Goal: Find specific page/section: Find specific page/section

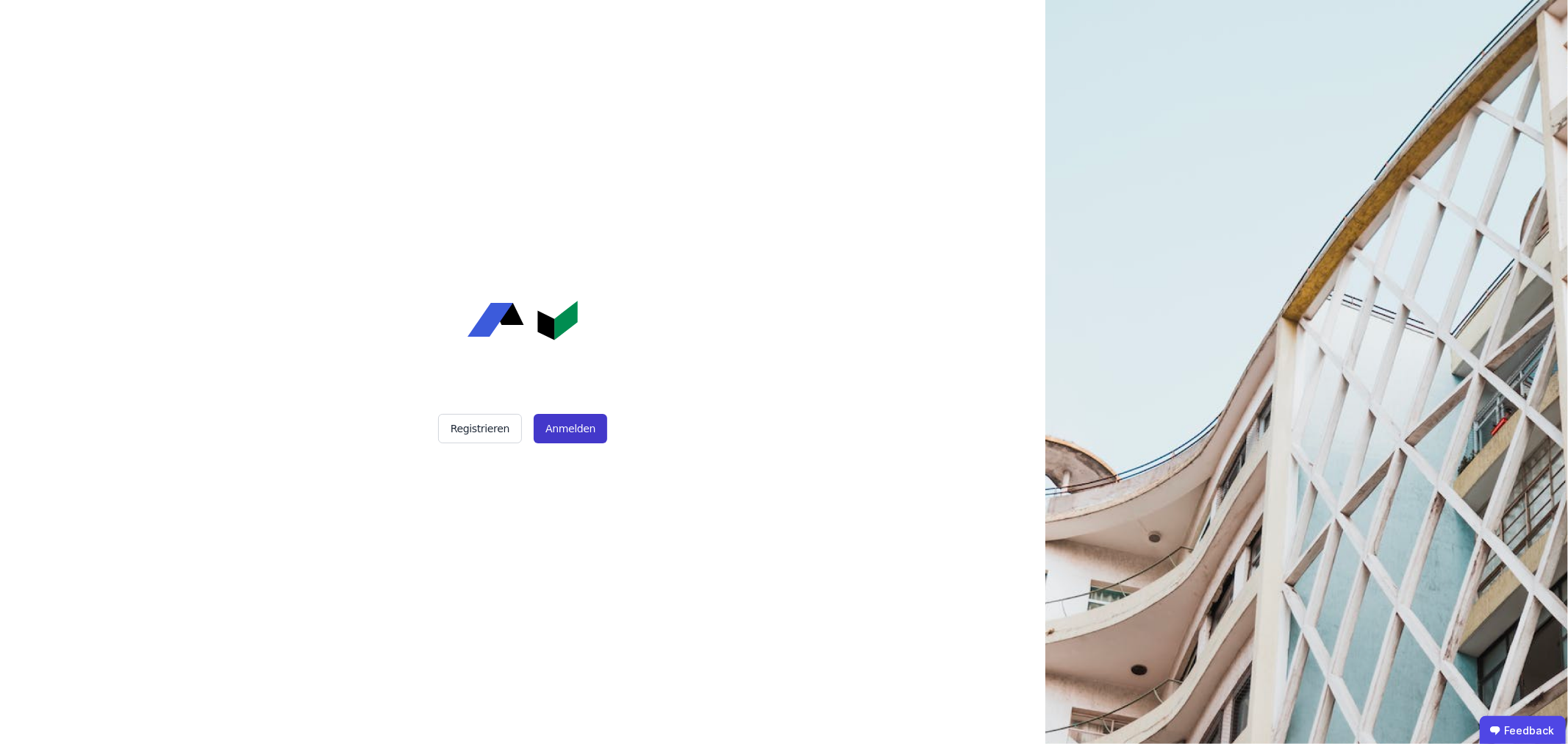
click at [559, 431] on button "Anmelden" at bounding box center [570, 429] width 73 height 30
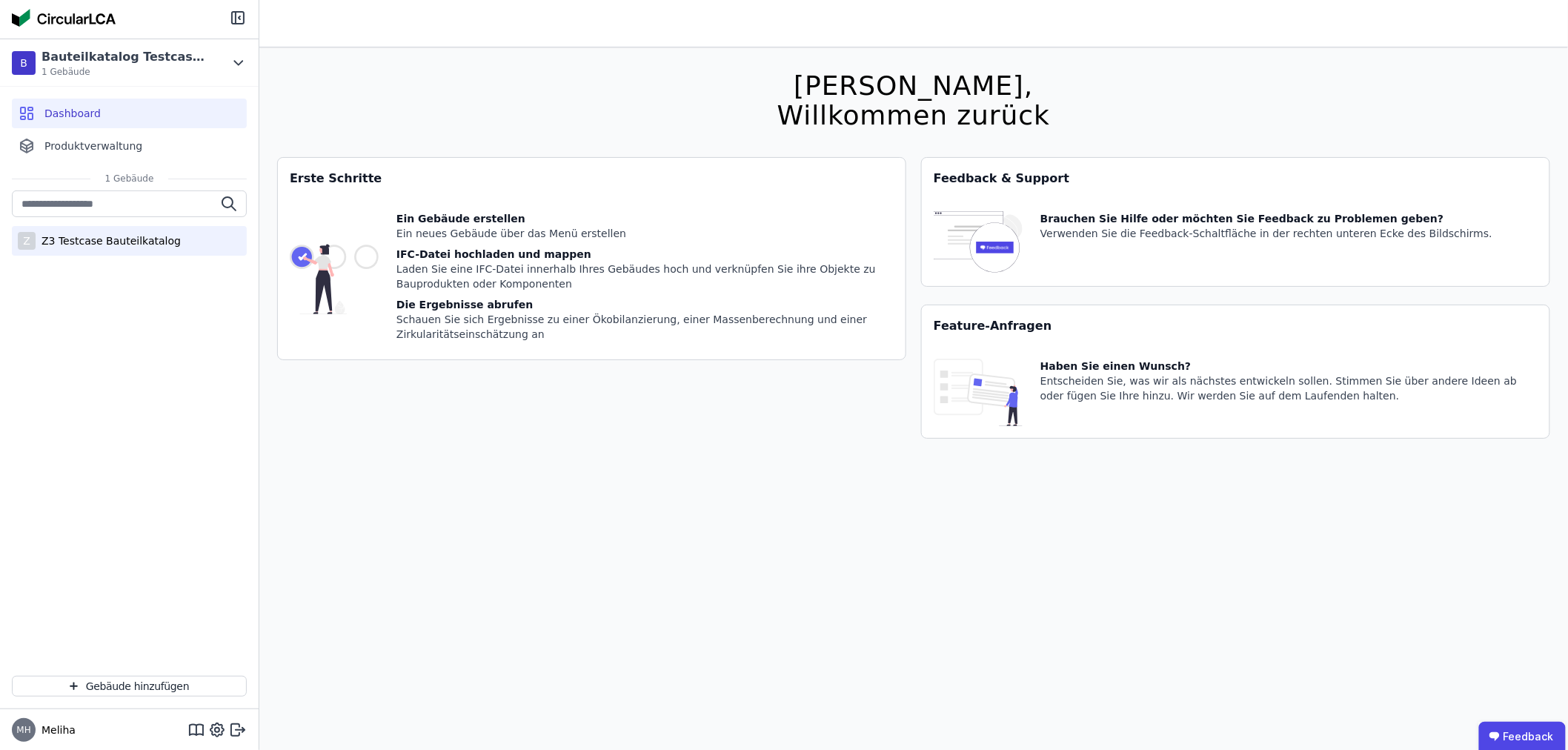
click at [97, 239] on div "Z3 Testcase Bauteilkatalog" at bounding box center [108, 241] width 146 height 15
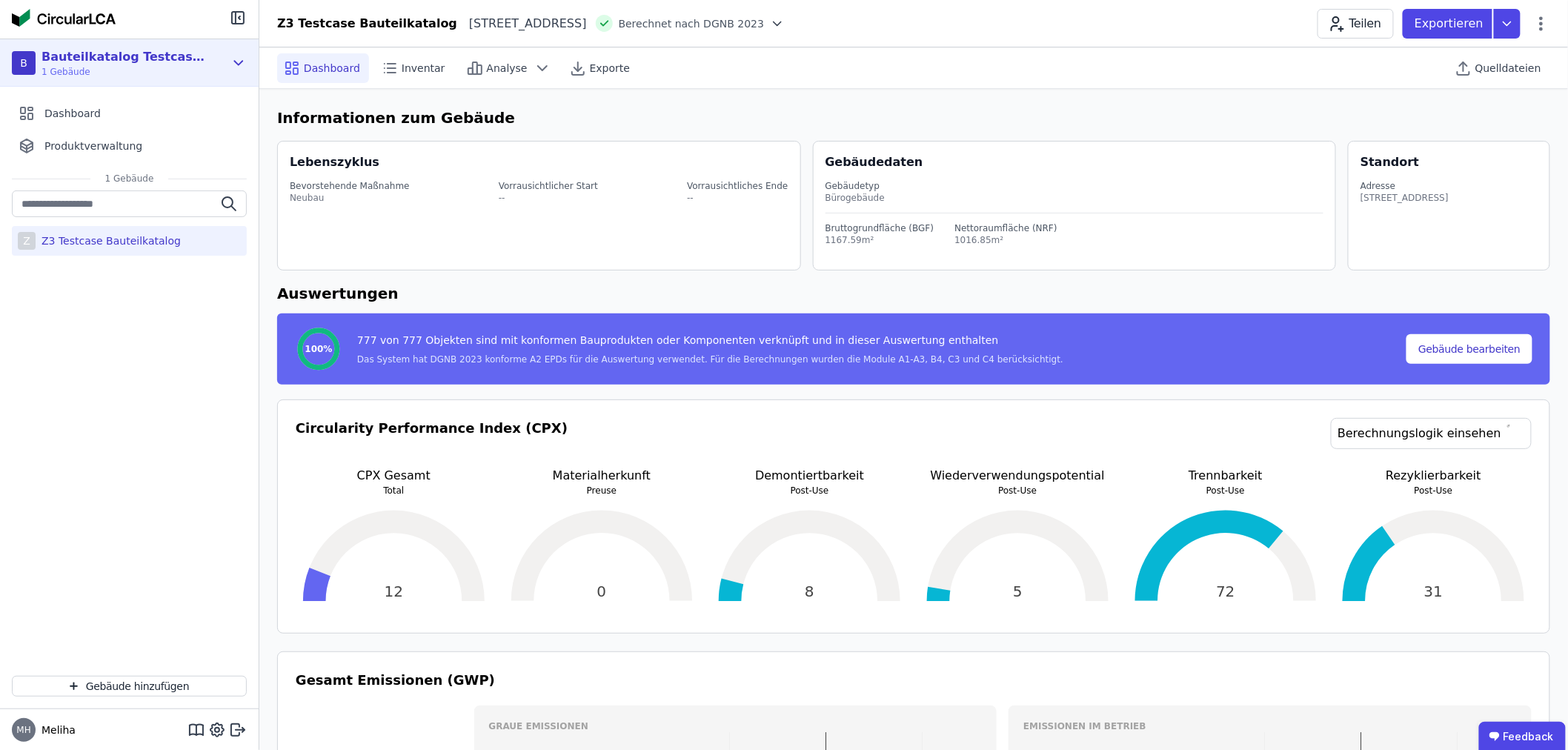
click at [230, 57] on icon at bounding box center [239, 62] width 17 height 17
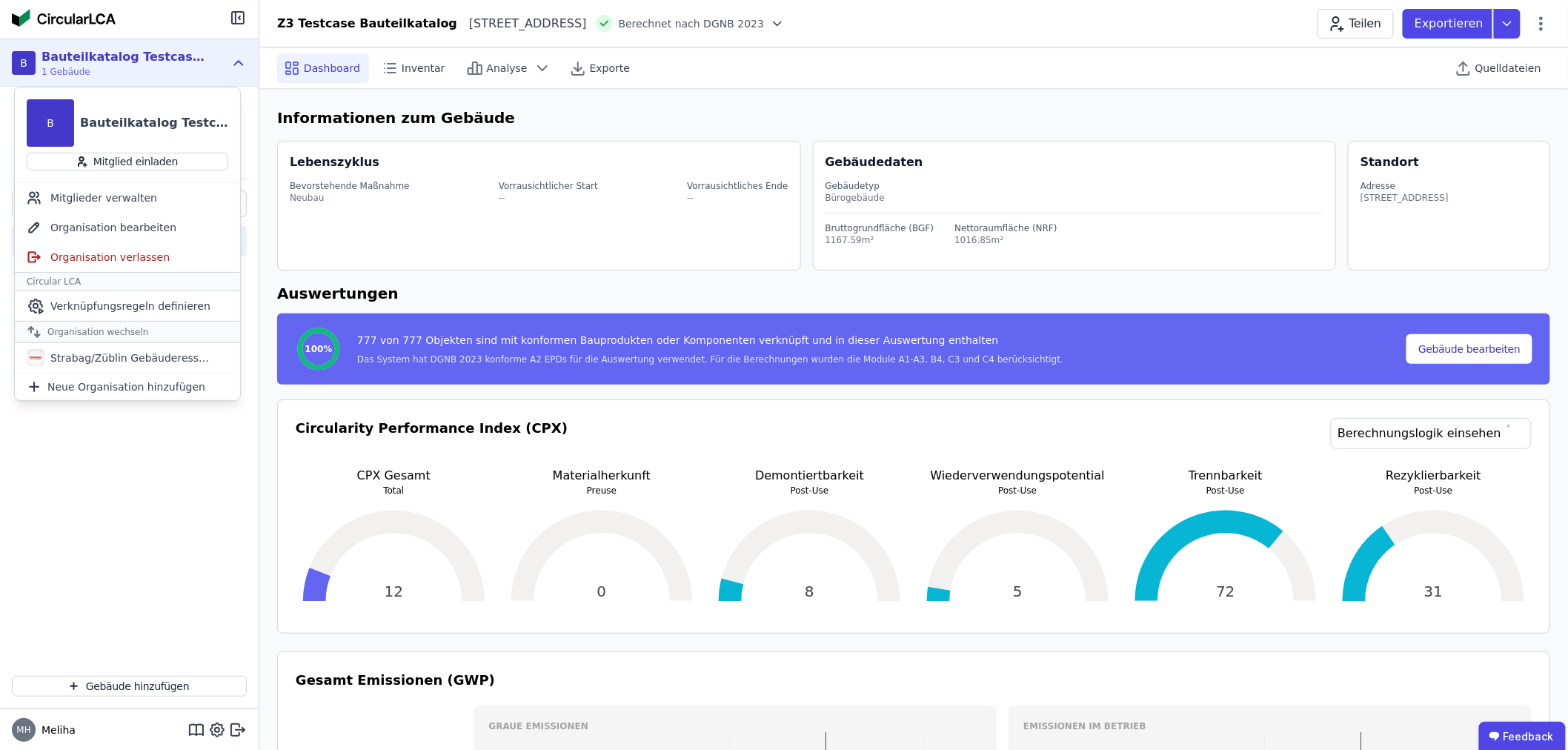
click at [234, 59] on icon at bounding box center [239, 62] width 17 height 17
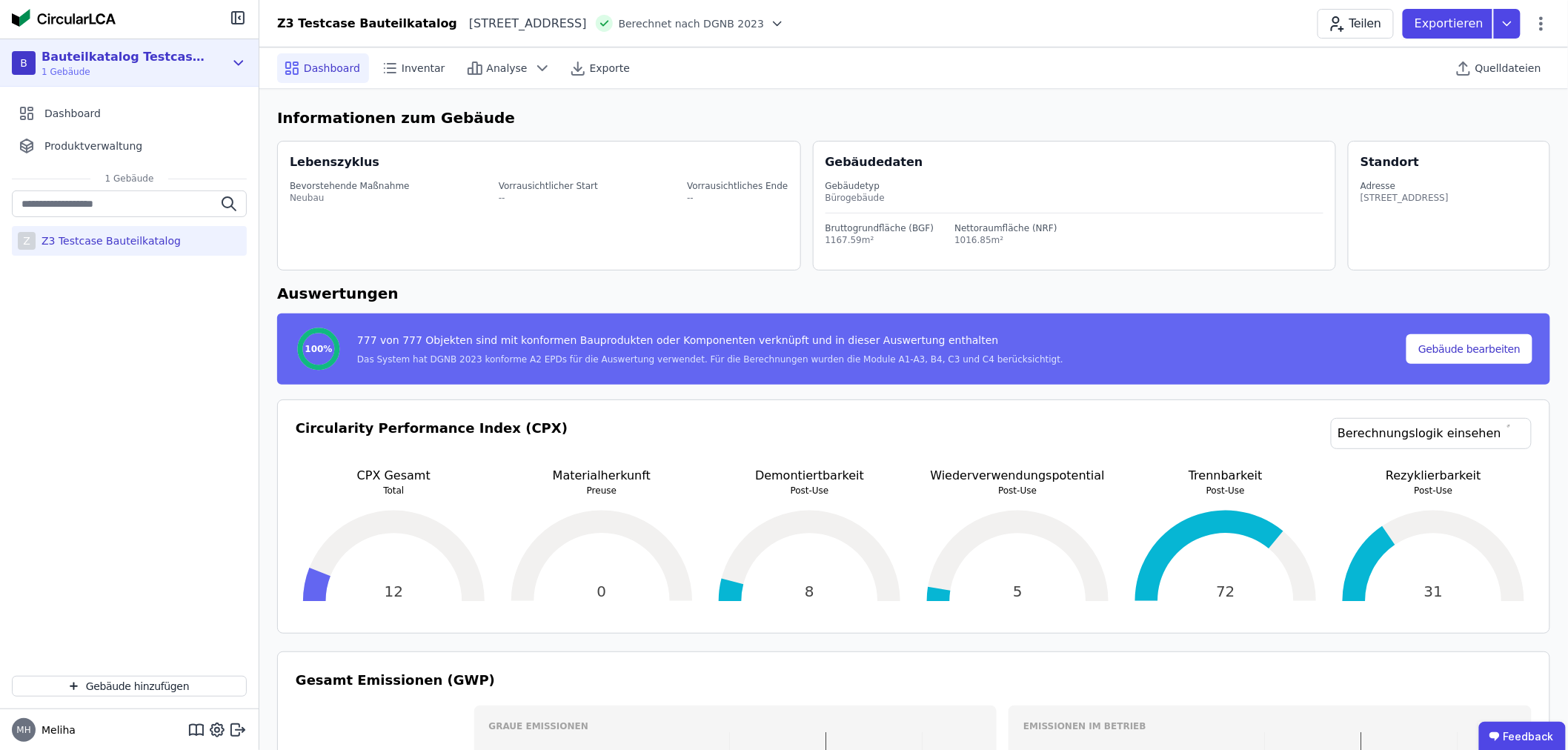
click at [234, 59] on icon at bounding box center [239, 62] width 17 height 17
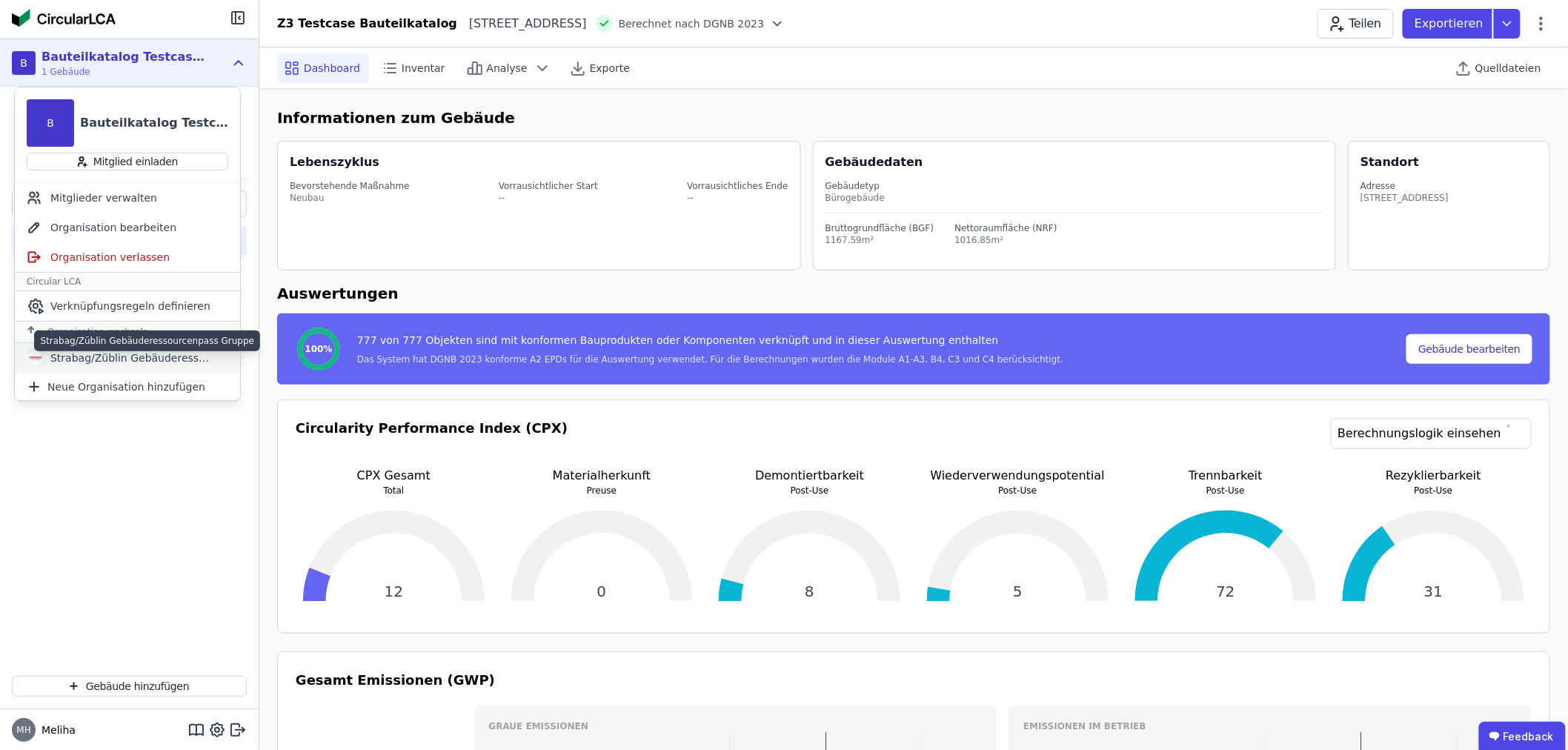
click at [98, 358] on div "Strabag/Züblin Gebäuderessourcenpass Gruppe" at bounding box center [129, 358] width 171 height 15
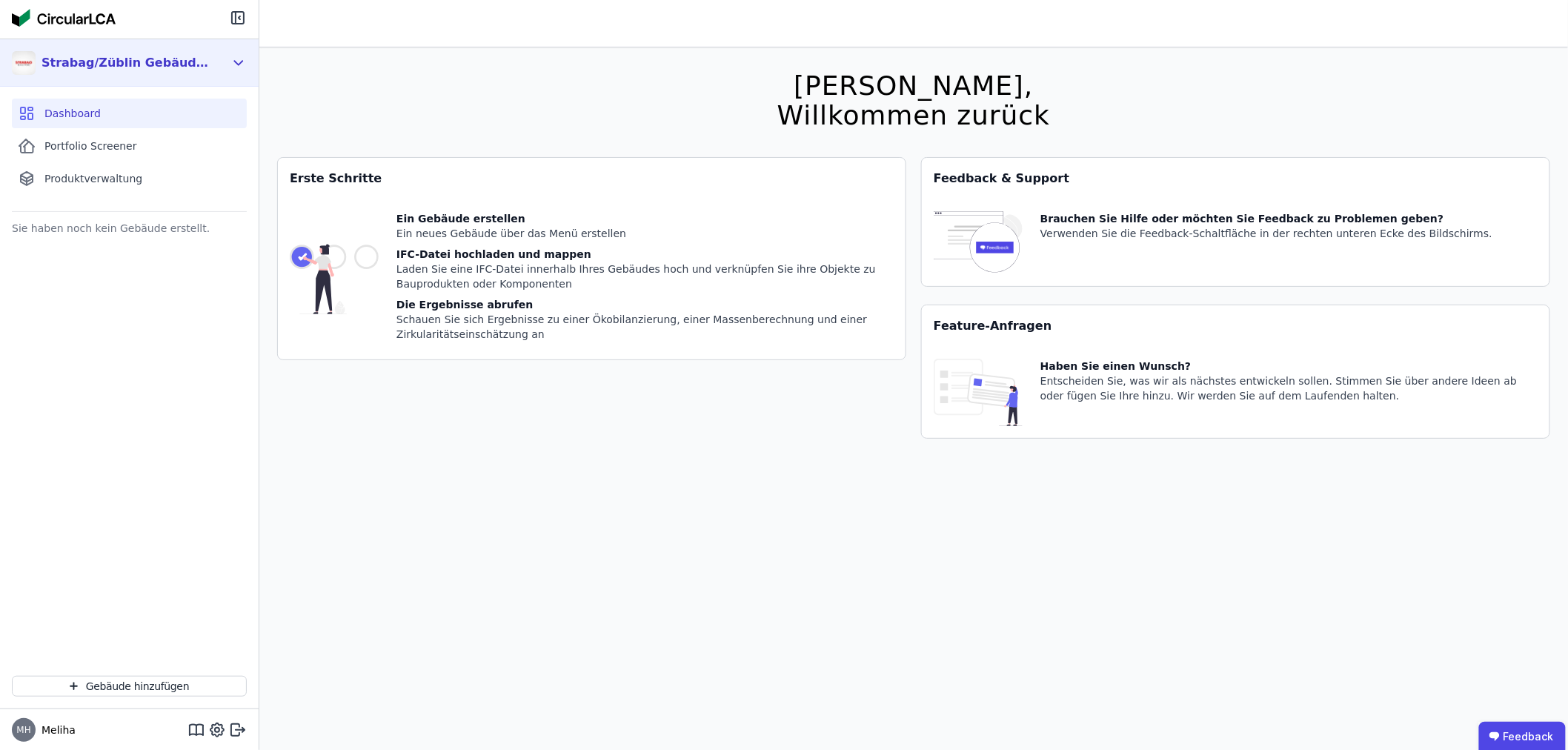
click at [227, 60] on div "Strabag/Züblin Gebäuderessourcenpass Gruppe" at bounding box center [129, 62] width 259 height 47
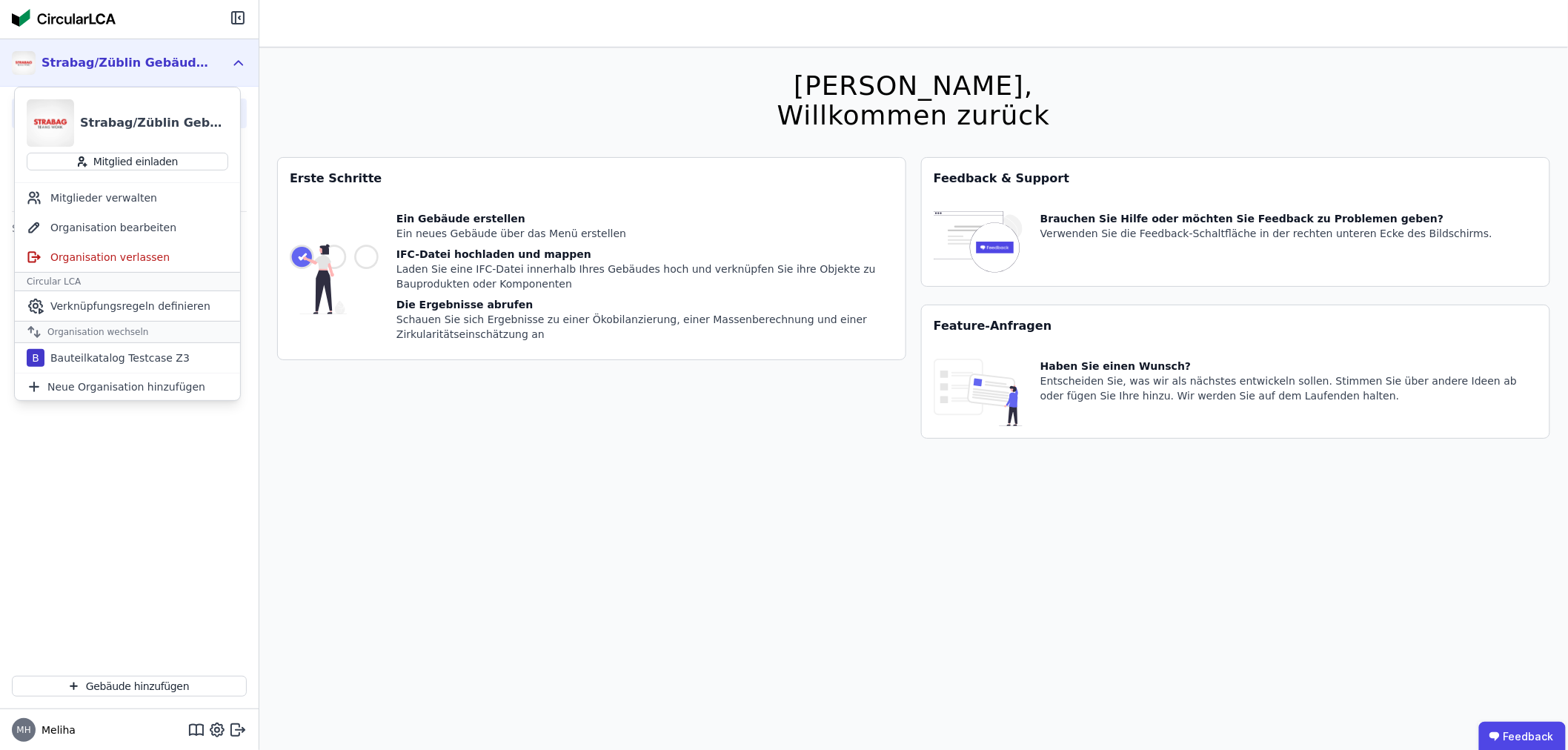
click at [227, 60] on div "Strabag/Züblin Gebäuderessourcenpass Gruppe" at bounding box center [129, 62] width 259 height 47
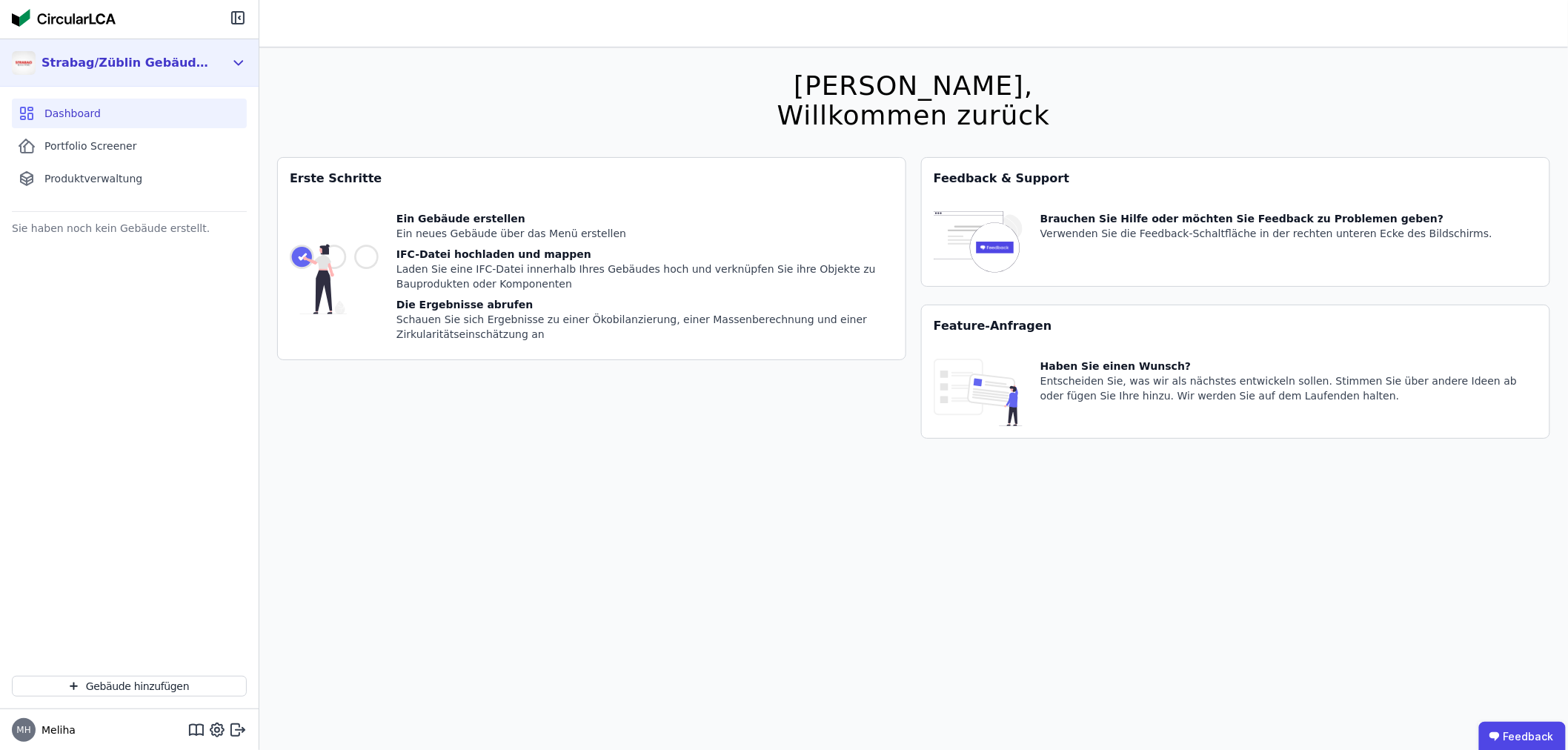
click at [227, 59] on div "Strabag/Züblin Gebäuderessourcenpass Gruppe" at bounding box center [129, 62] width 259 height 47
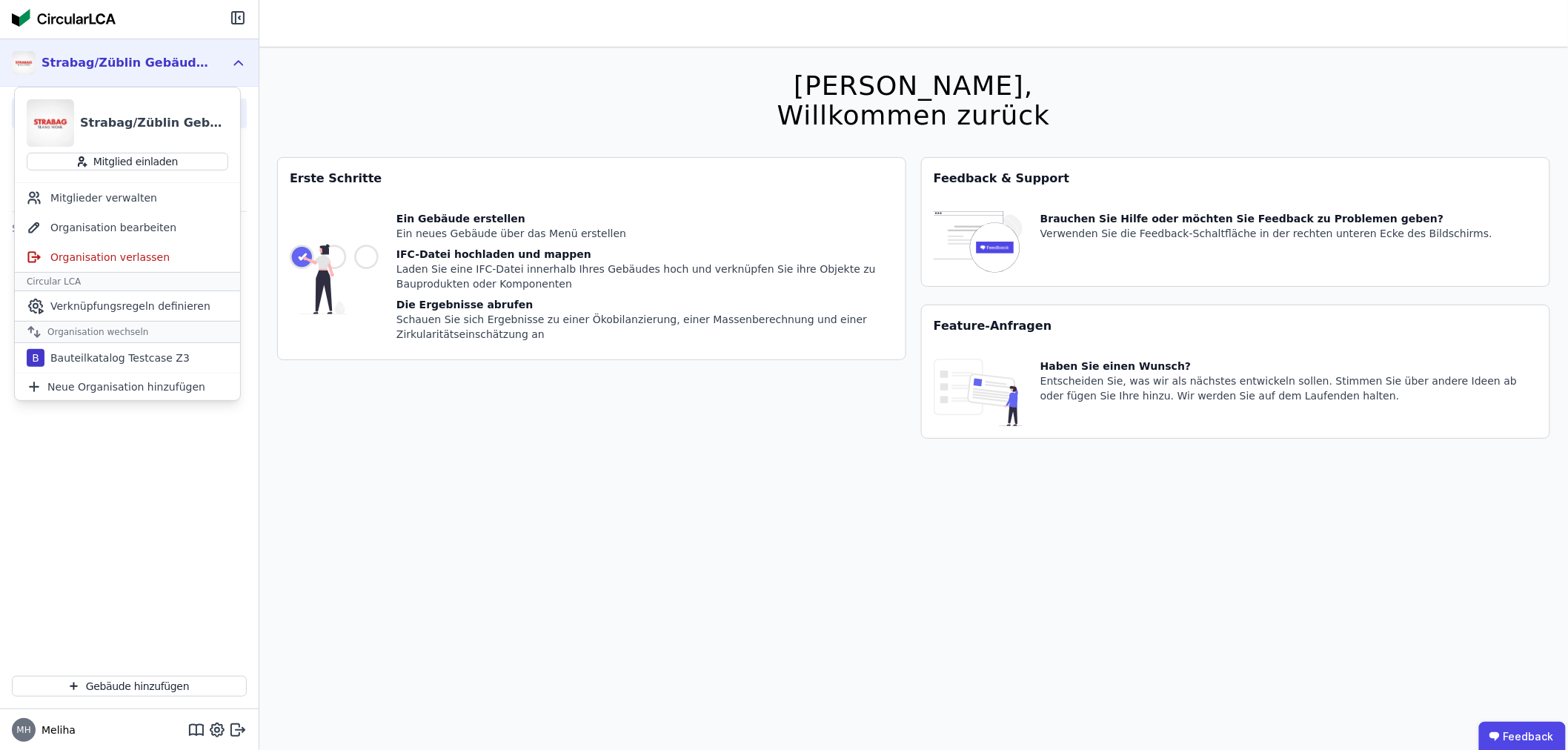
click at [240, 62] on icon at bounding box center [239, 62] width 17 height 17
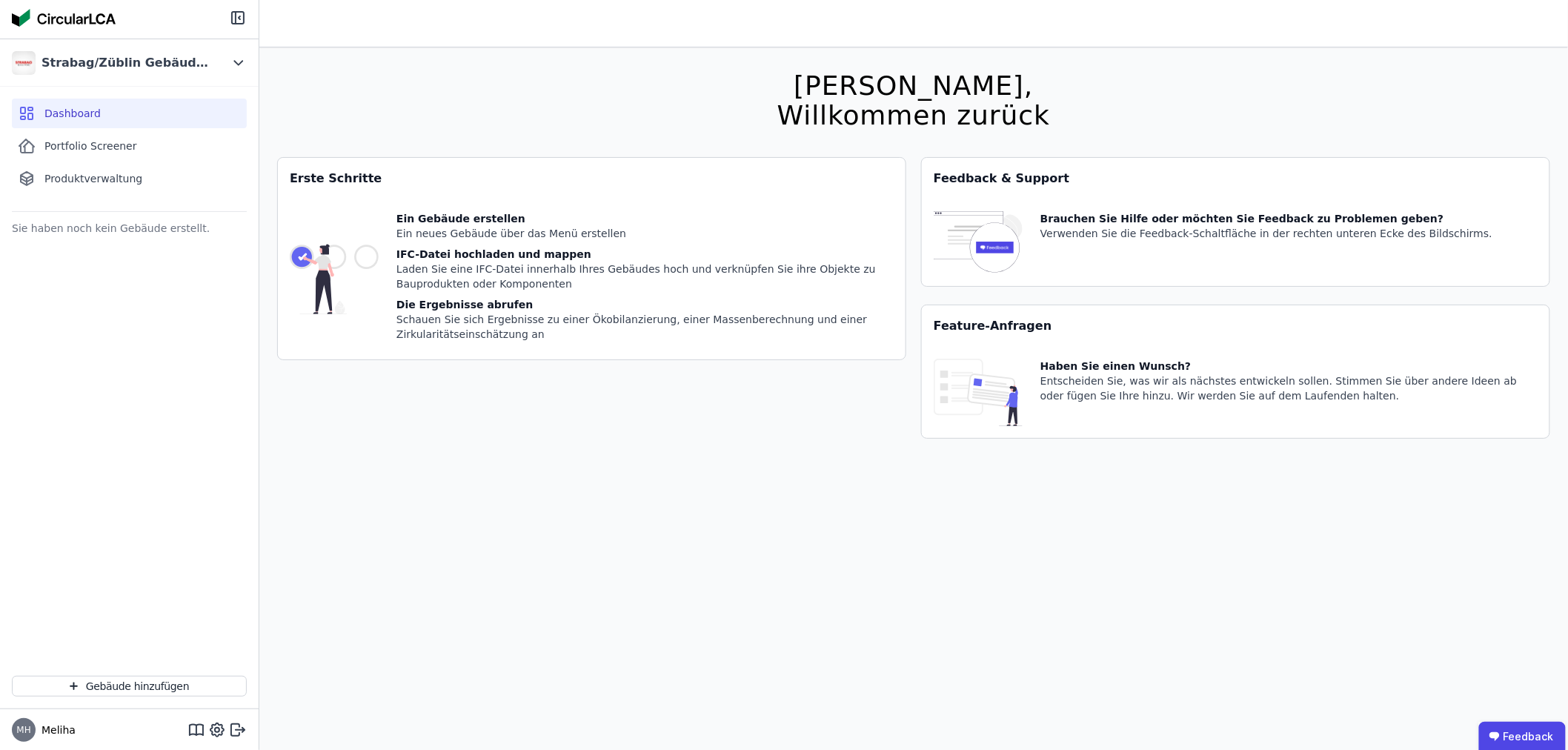
click at [92, 119] on span "Dashboard" at bounding box center [72, 113] width 57 height 15
click at [443, 267] on div "Laden Sie eine IFC-Datei innerhalb Ihres Gebäudes hoch und verknüpfen Sie ihre …" at bounding box center [646, 276] width 497 height 30
click at [134, 149] on div "Portfolio Screener" at bounding box center [129, 146] width 235 height 30
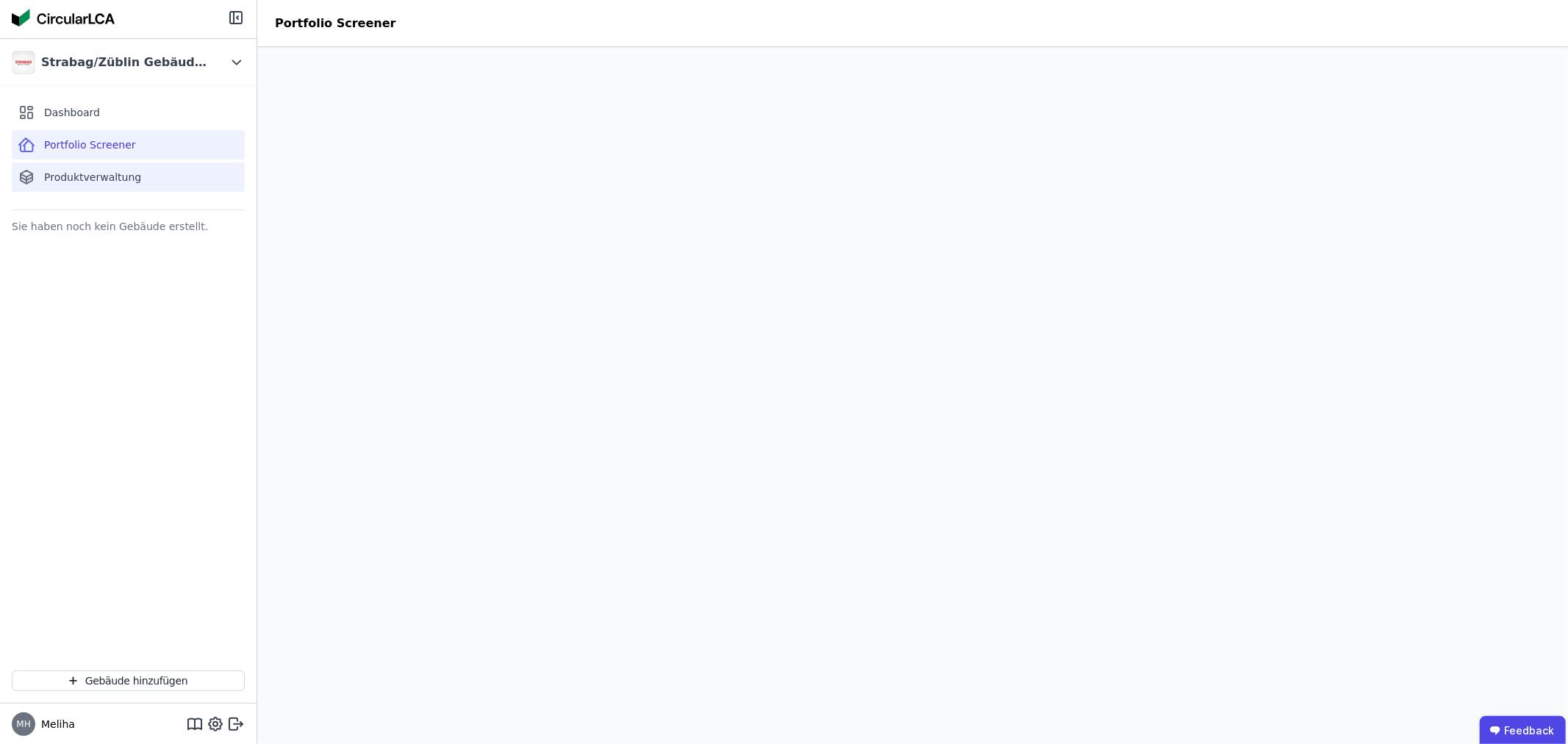
click at [130, 179] on span "Produktverwaltung" at bounding box center [92, 177] width 97 height 15
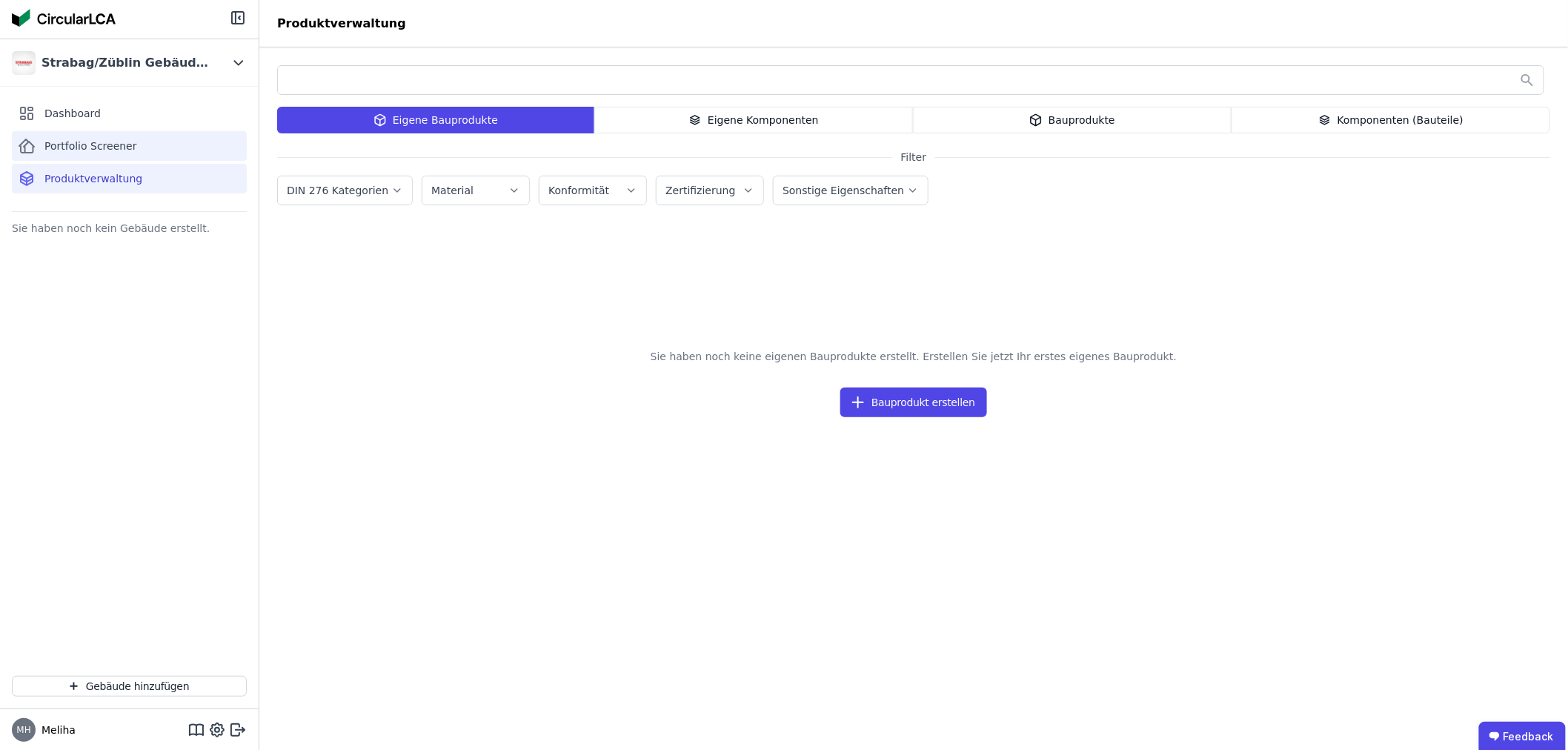
click at [128, 146] on span "Portfolio Screener" at bounding box center [90, 146] width 92 height 15
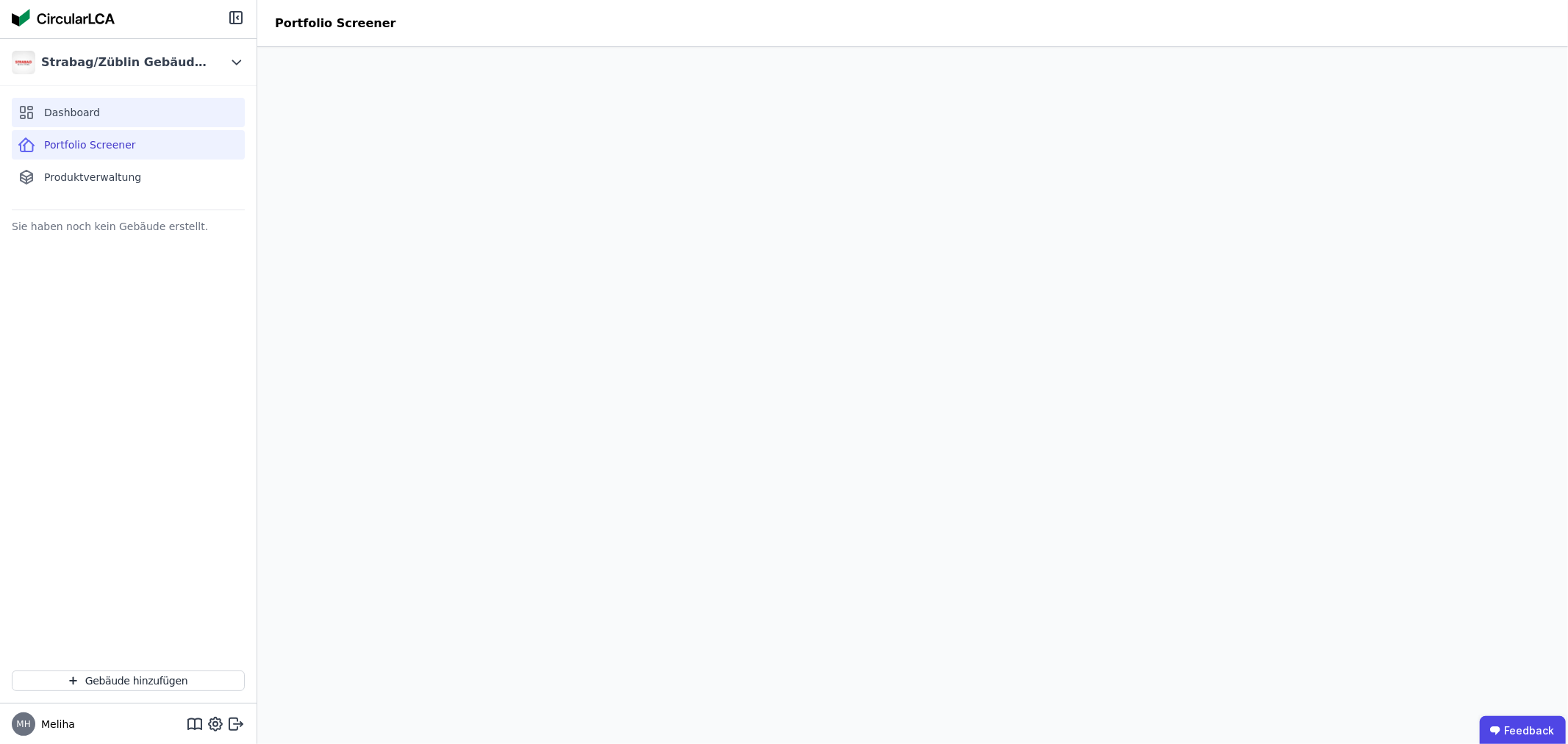
click at [121, 118] on div "Dashboard" at bounding box center [128, 112] width 233 height 30
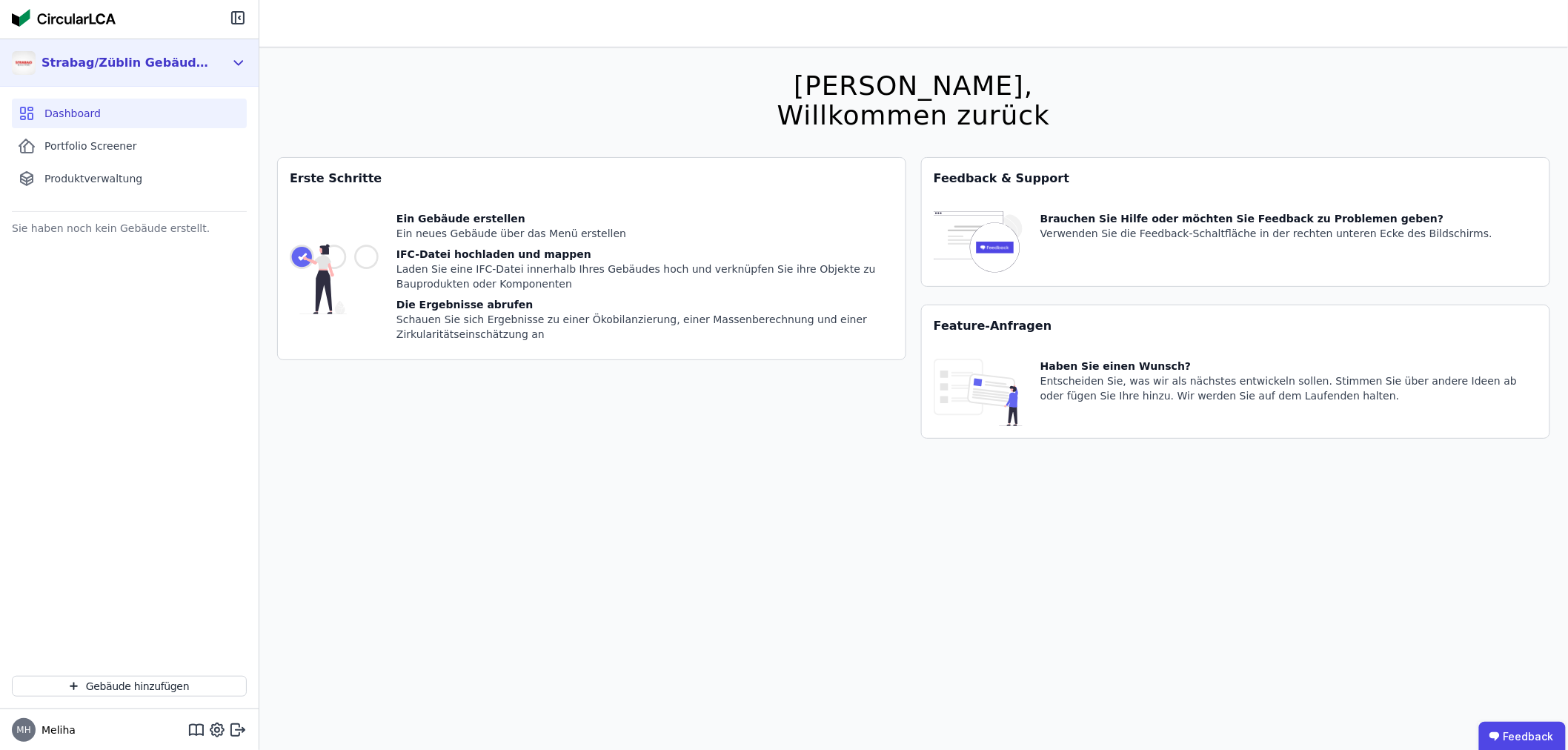
click at [196, 61] on div "Strabag/Züblin Gebäuderessourcenpass Gruppe" at bounding box center [126, 62] width 171 height 17
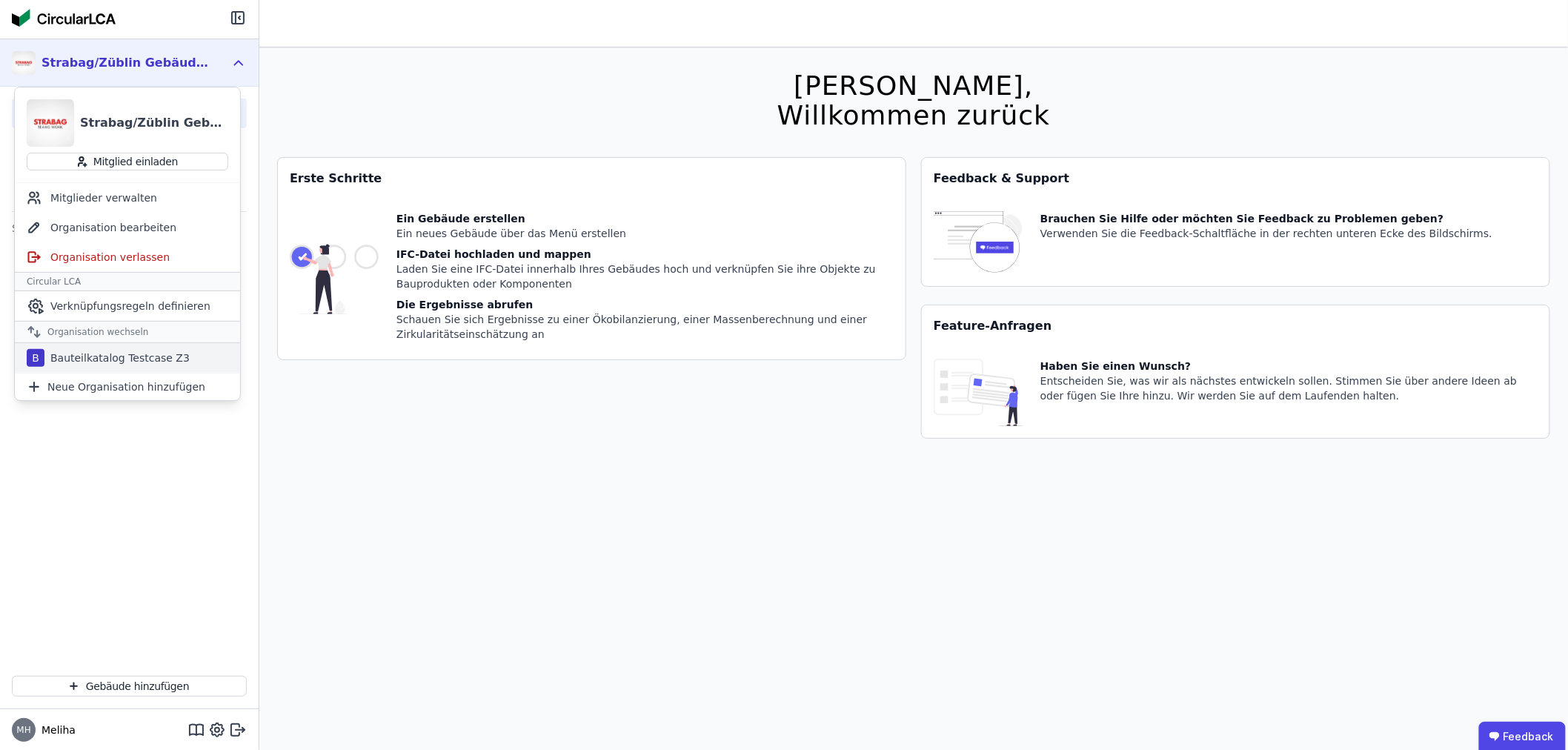
click at [120, 360] on div "Bauteilkatalog Testcase Z3" at bounding box center [116, 358] width 146 height 15
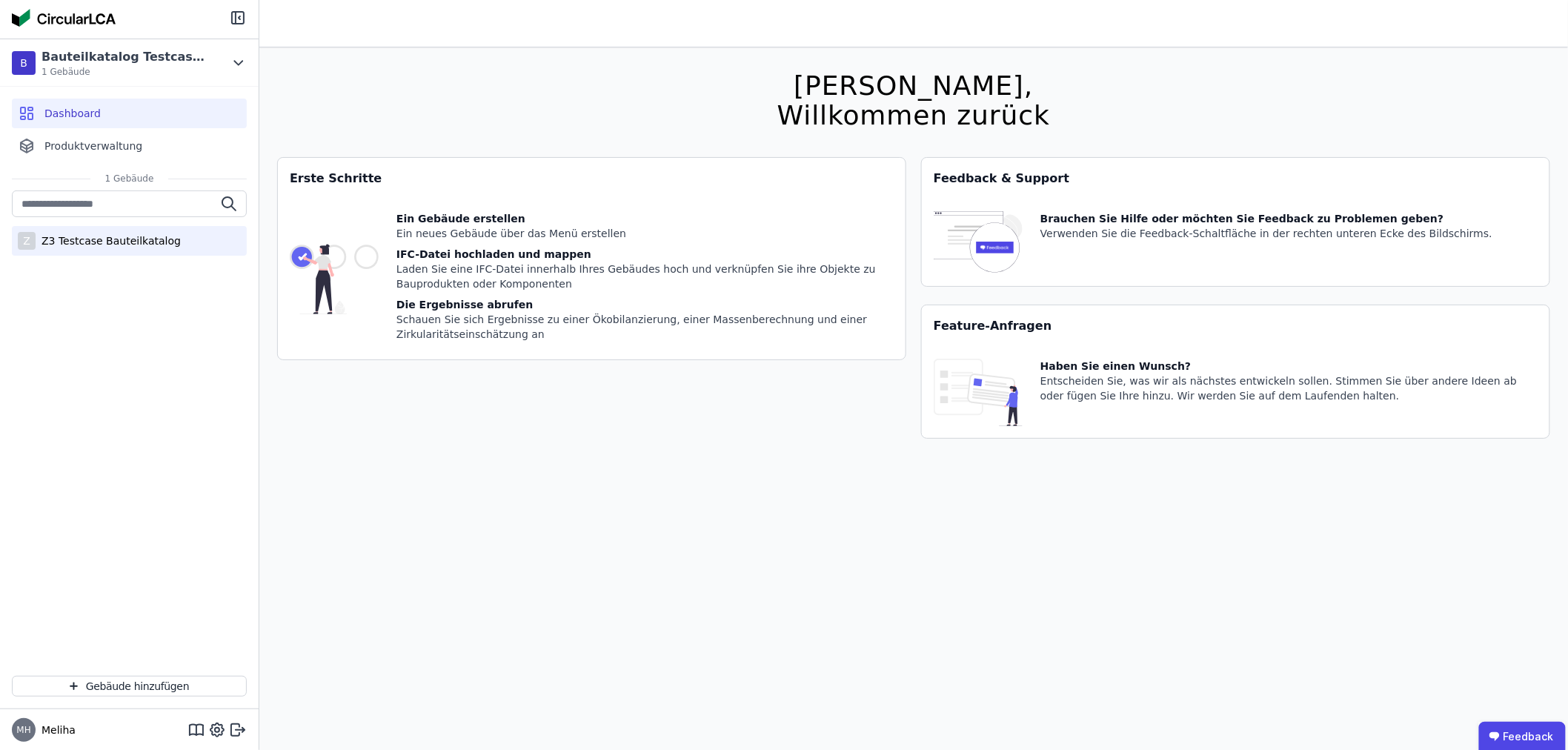
click at [107, 242] on div "Z3 Testcase Bauteilkatalog" at bounding box center [108, 241] width 146 height 15
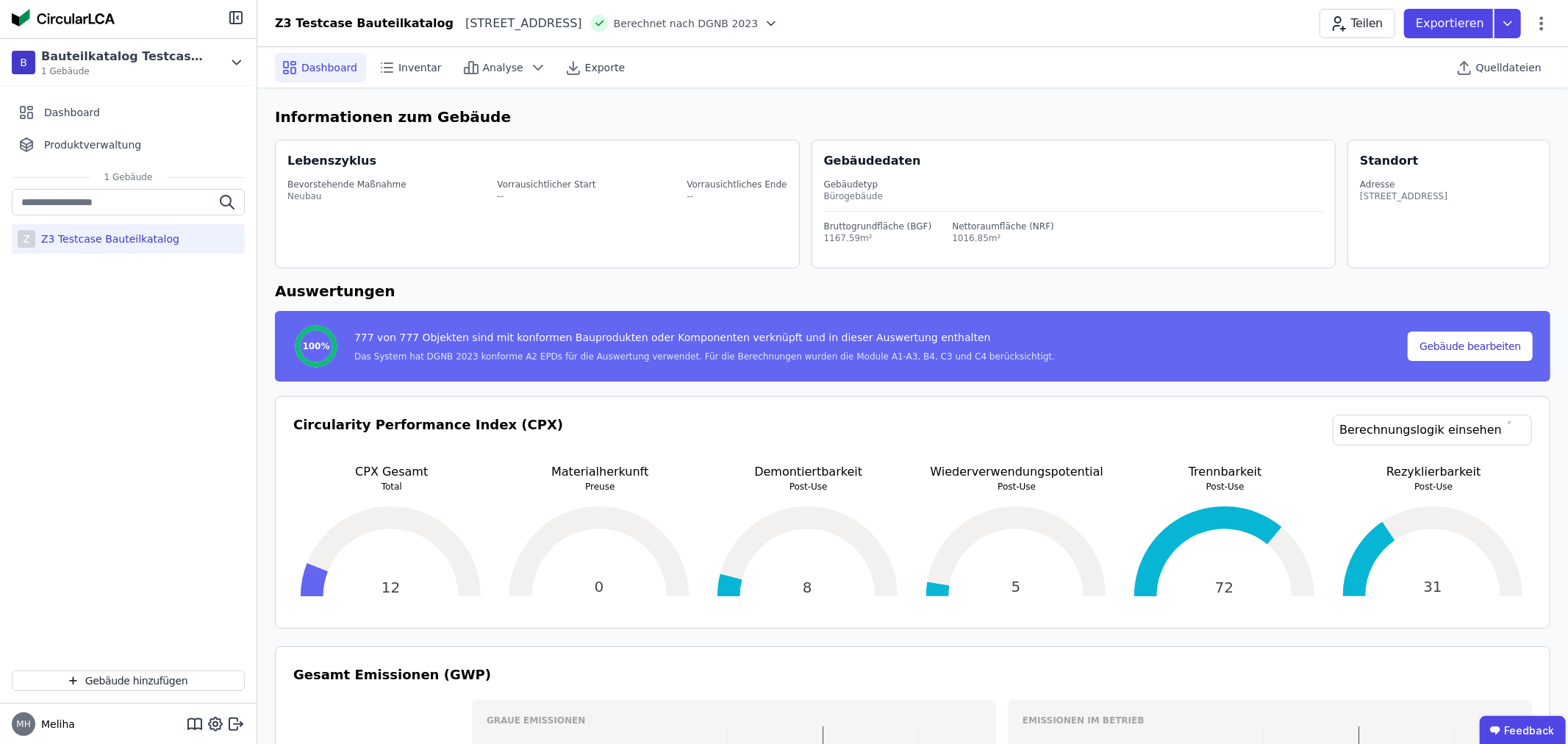
click at [90, 284] on div "Z Z3 Testcase Bauteilkatalog" at bounding box center [128, 423] width 257 height 469
click at [240, 59] on icon at bounding box center [237, 62] width 17 height 17
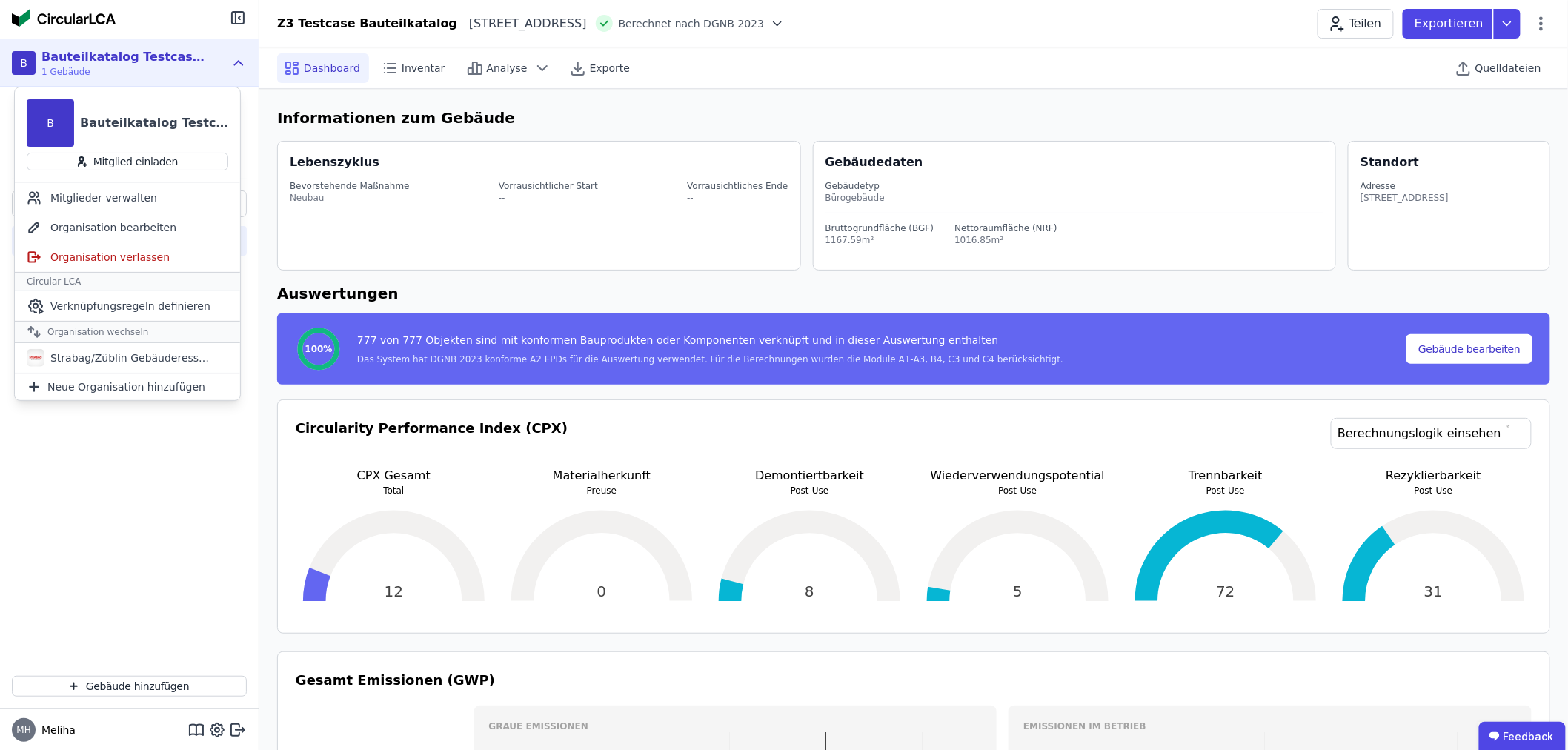
click at [242, 64] on icon at bounding box center [239, 62] width 8 height 3
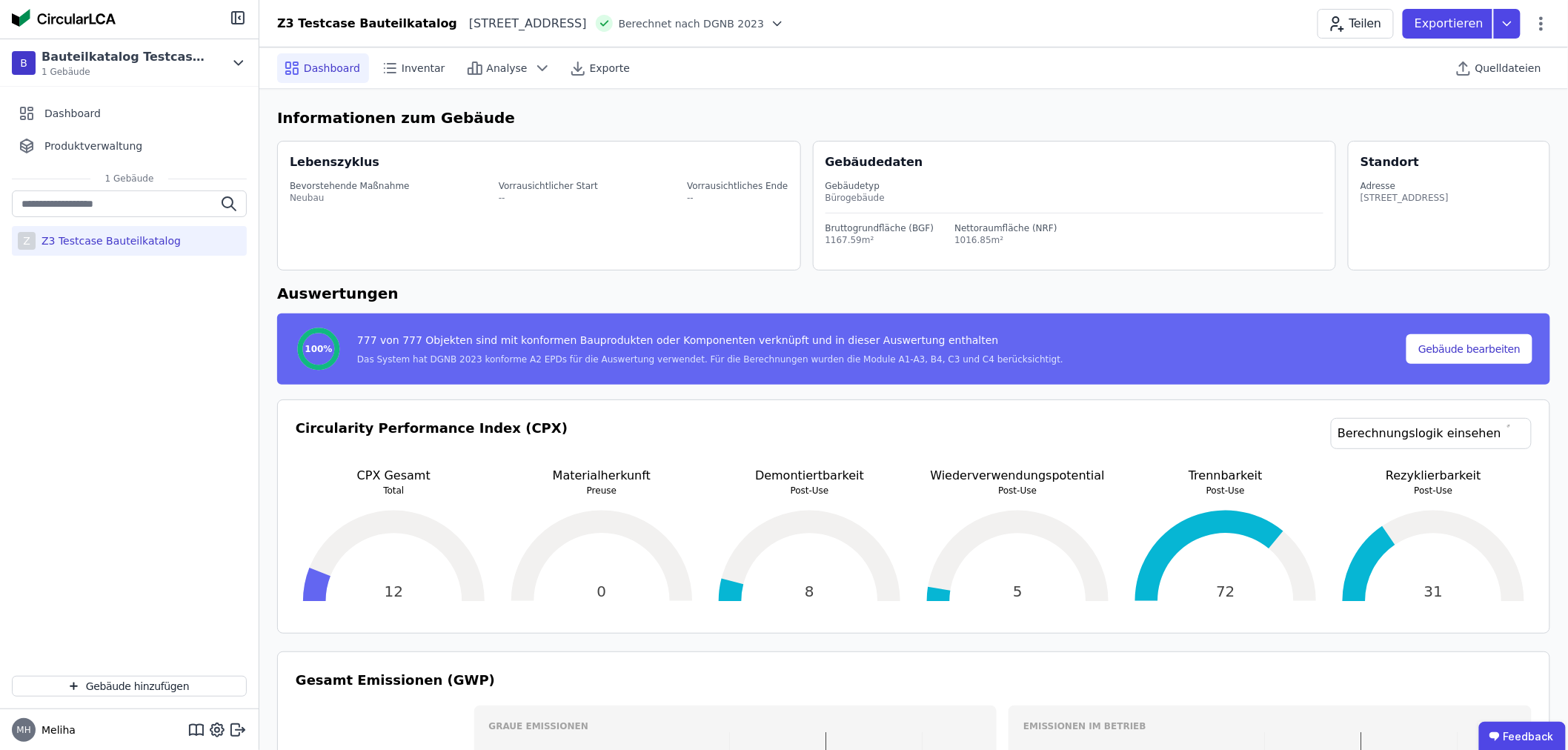
click at [102, 376] on div "Z Z3 Testcase Bauteilkatalog" at bounding box center [129, 427] width 259 height 473
